Goal: Contribute content: Add original content to the website for others to see

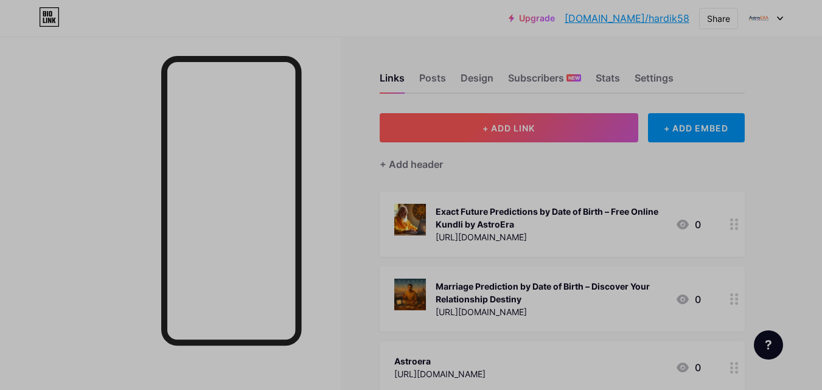
click at [556, 134] on button "+ ADD LINK" at bounding box center [509, 127] width 259 height 29
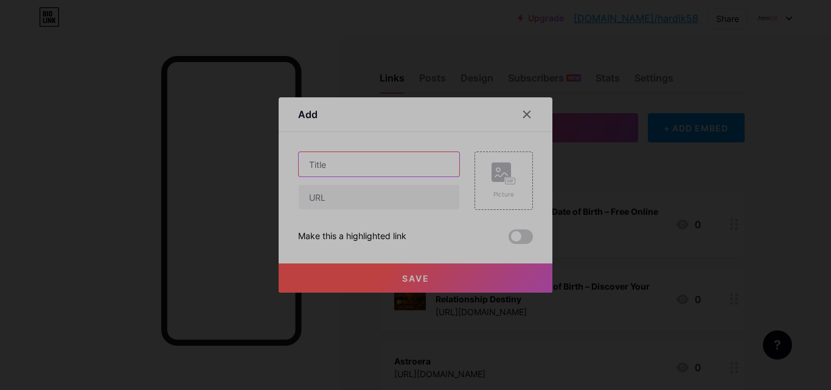
click at [332, 160] on input "text" at bounding box center [379, 164] width 161 height 24
click at [321, 162] on input "text" at bounding box center [379, 164] width 161 height 24
paste input "Astrology First Chat Free – Get Accurate Predictions with Astroera"
type input "Astrology First Chat Free – Get Accurate Predictions with Astroera"
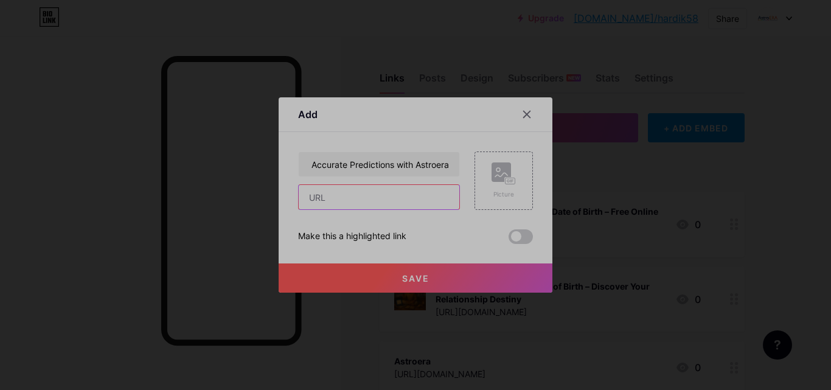
click at [361, 201] on input "text" at bounding box center [379, 197] width 161 height 24
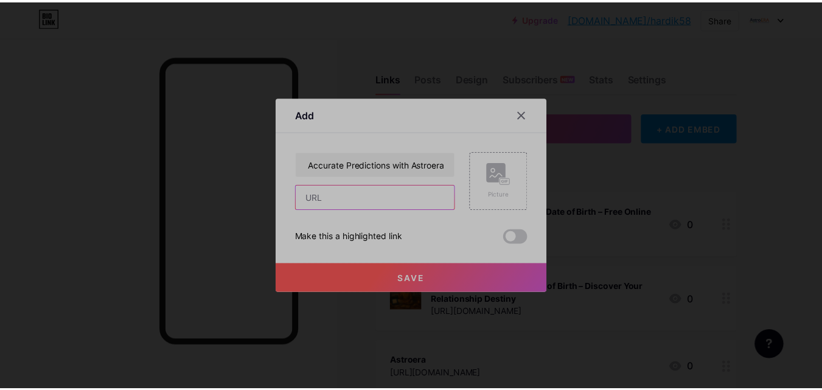
scroll to position [0, 0]
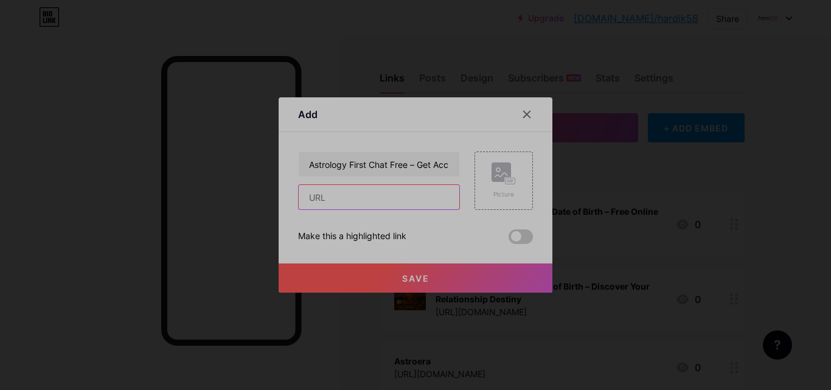
type input "[URL][DOMAIN_NAME]"
click at [425, 281] on button "Save" at bounding box center [416, 277] width 274 height 29
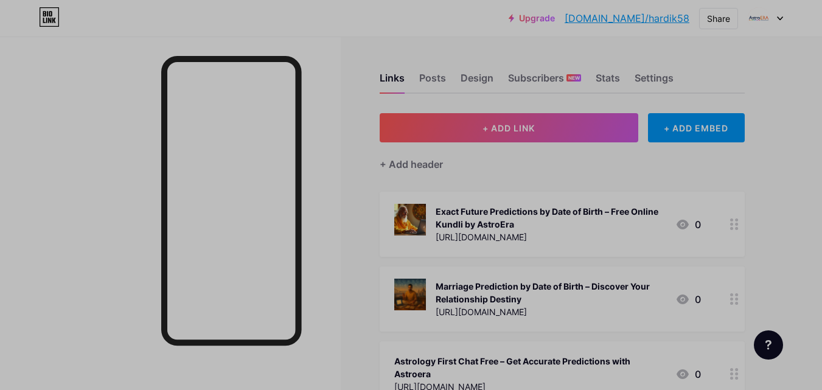
click at [656, 21] on link "[DOMAIN_NAME]/hardik58" at bounding box center [626, 18] width 125 height 15
